Goal: Check status: Check status

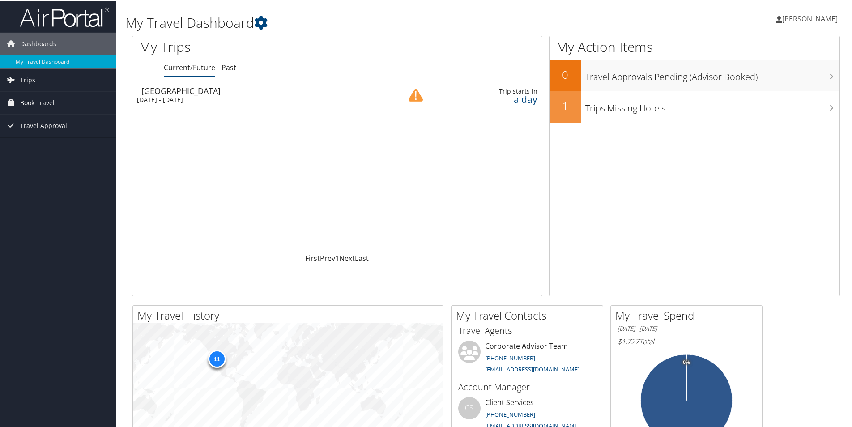
click at [154, 89] on div "Calgary" at bounding box center [261, 90] width 240 height 8
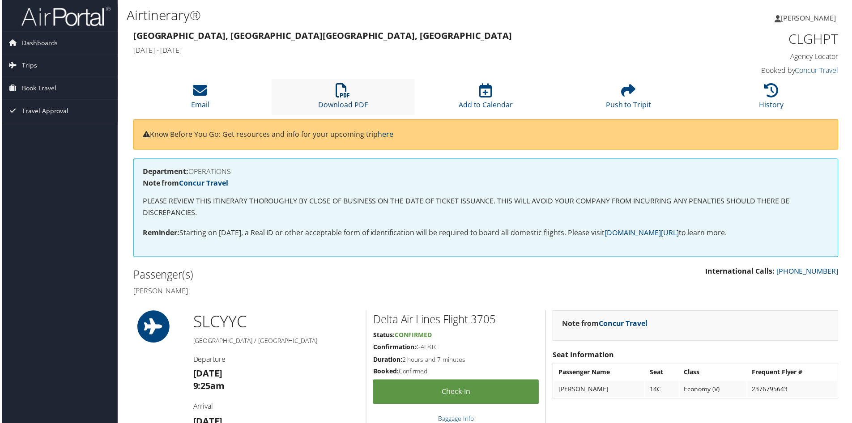
click at [341, 94] on icon at bounding box center [343, 91] width 14 height 14
